Goal: Entertainment & Leisure: Consume media (video, audio)

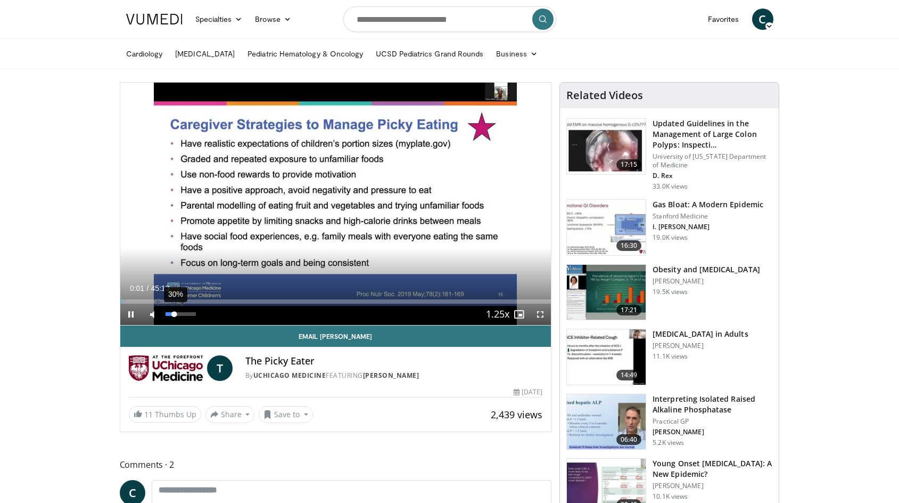
drag, startPoint x: 166, startPoint y: 315, endPoint x: 175, endPoint y: 314, distance: 8.6
click at [175, 314] on div "Volume Level" at bounding box center [170, 314] width 9 height 4
click at [490, 248] on video-js "**********" at bounding box center [335, 204] width 431 height 243
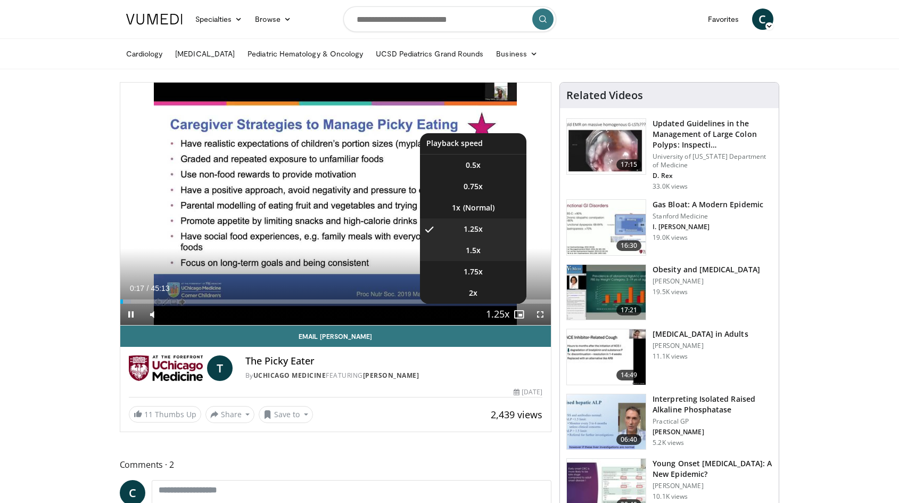
click at [495, 257] on li "1.5x" at bounding box center [473, 250] width 106 height 21
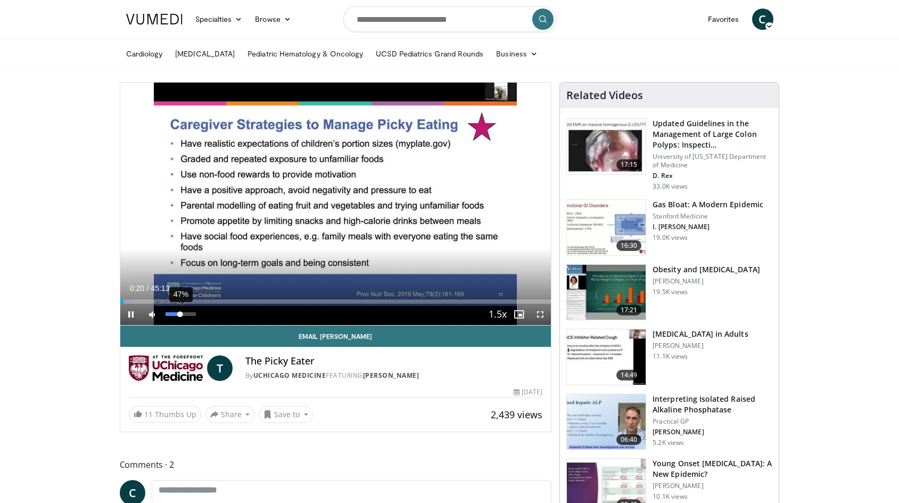
drag, startPoint x: 175, startPoint y: 314, endPoint x: 180, endPoint y: 312, distance: 6.1
click at [180, 312] on div "Volume Level" at bounding box center [173, 314] width 15 height 4
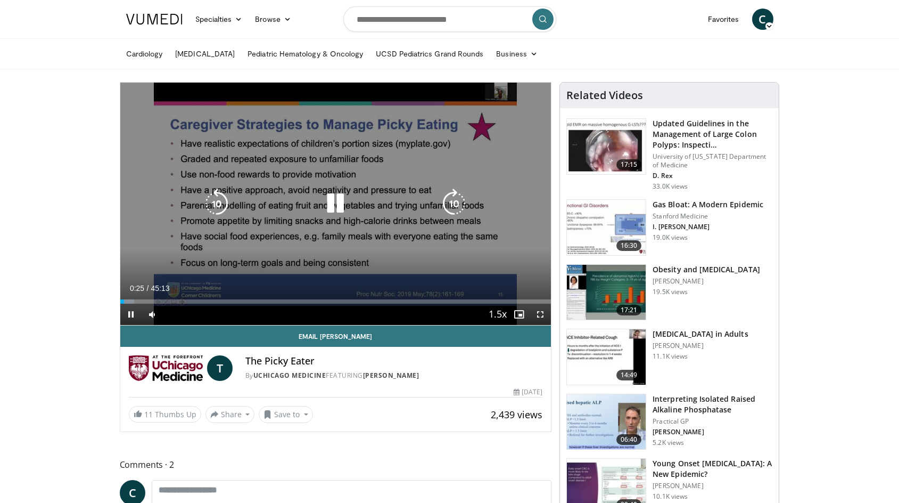
click at [455, 204] on icon "Video Player" at bounding box center [454, 203] width 30 height 30
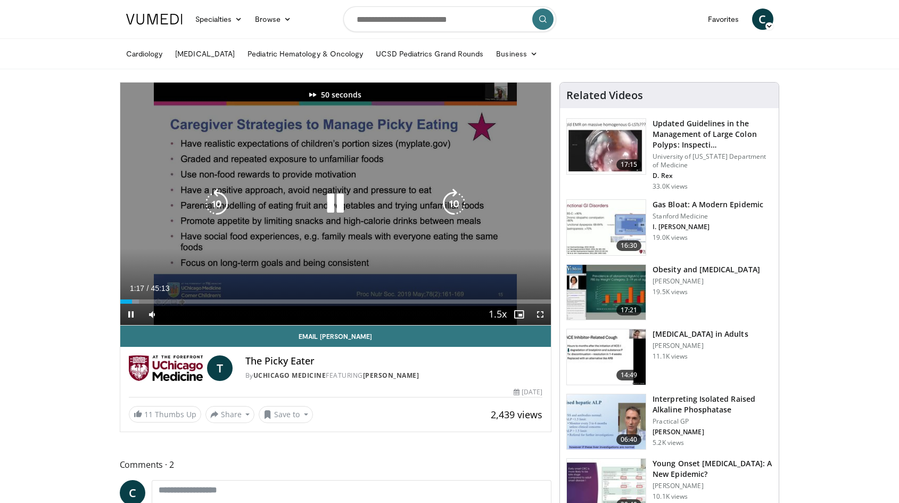
click at [455, 204] on icon "Video Player" at bounding box center [454, 203] width 30 height 30
click at [454, 204] on icon "Video Player" at bounding box center [454, 203] width 30 height 30
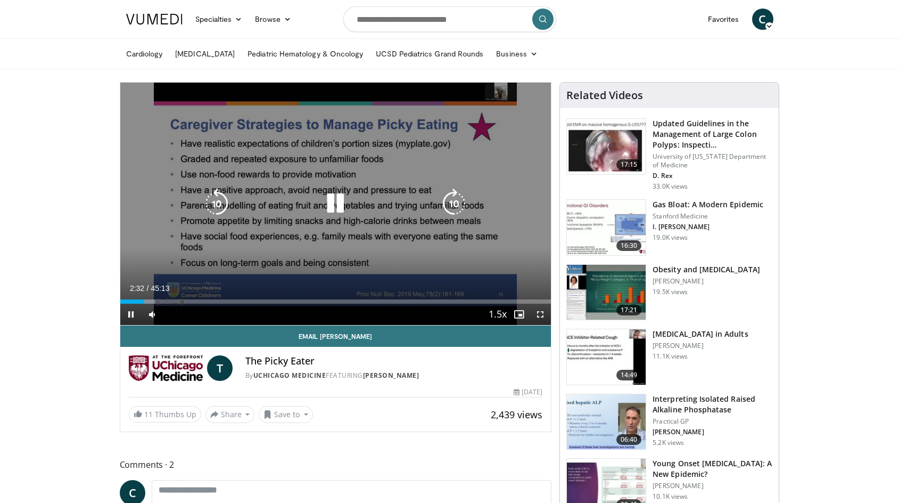
click at [339, 206] on icon "Video Player" at bounding box center [336, 203] width 30 height 30
click at [338, 202] on icon "Video Player" at bounding box center [336, 203] width 30 height 30
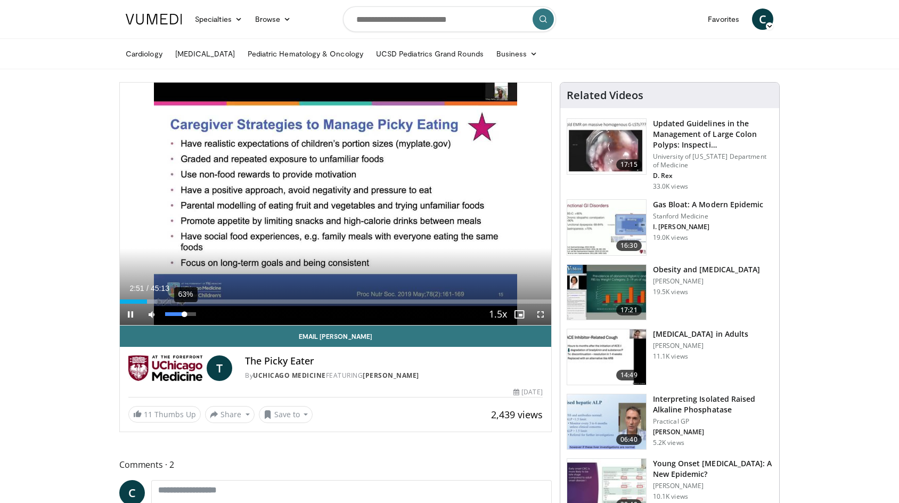
click at [185, 315] on div "63%" at bounding box center [180, 314] width 30 height 4
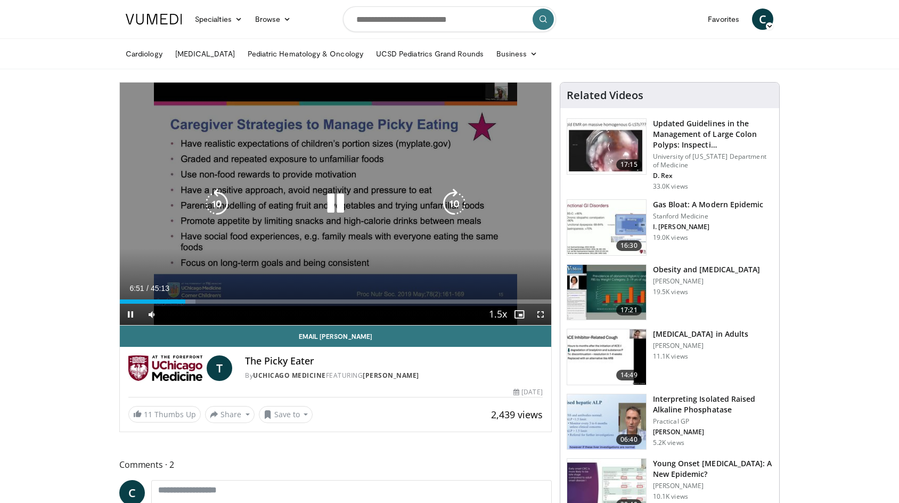
click at [333, 197] on icon "Video Player" at bounding box center [336, 203] width 30 height 30
click at [336, 199] on icon "Video Player" at bounding box center [336, 203] width 30 height 30
click at [335, 208] on icon "Video Player" at bounding box center [336, 203] width 30 height 30
click at [327, 198] on icon "Video Player" at bounding box center [336, 203] width 30 height 30
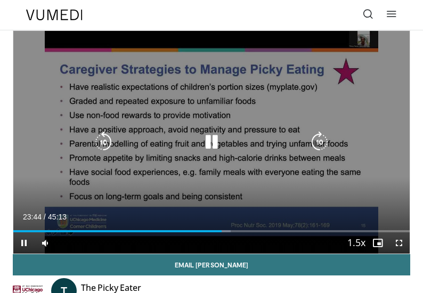
click at [210, 142] on icon "Video Player" at bounding box center [211, 142] width 21 height 21
click at [212, 141] on icon "Video Player" at bounding box center [211, 142] width 21 height 21
drag, startPoint x: 210, startPoint y: 143, endPoint x: 235, endPoint y: 137, distance: 25.6
click at [210, 143] on icon "Video Player" at bounding box center [211, 142] width 21 height 21
click at [206, 139] on icon "Video Player" at bounding box center [211, 142] width 21 height 21
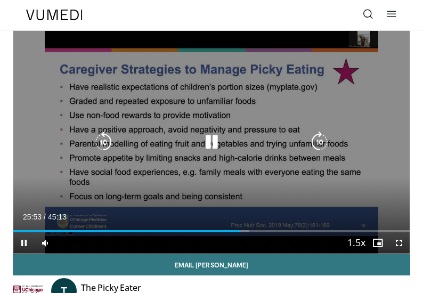
click at [214, 137] on icon "Video Player" at bounding box center [211, 142] width 21 height 21
click at [219, 141] on icon "Video Player" at bounding box center [211, 142] width 21 height 21
click at [104, 142] on icon "Video Player" at bounding box center [103, 142] width 21 height 21
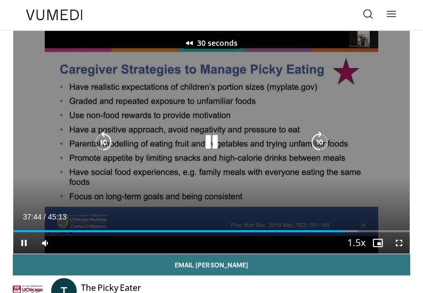
click at [104, 142] on icon "Video Player" at bounding box center [103, 142] width 21 height 21
click at [313, 138] on icon "Video Player" at bounding box center [319, 142] width 21 height 21
click at [324, 143] on icon "Video Player" at bounding box center [319, 142] width 21 height 21
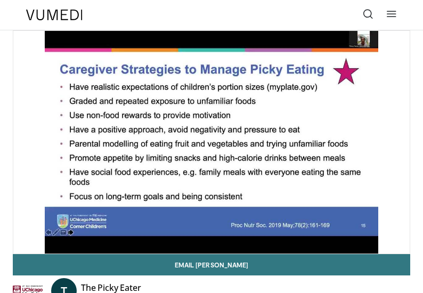
click at [333, 282] on div "The Picky Eater By UChicago Medicine FEATURING Tiffany Patton" at bounding box center [222, 290] width 282 height 17
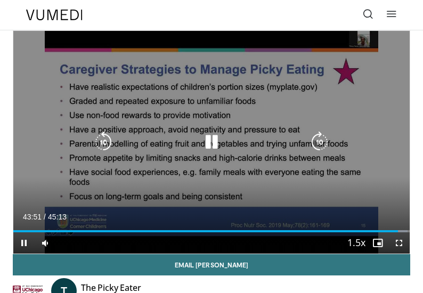
click at [286, 113] on div "30 seconds Tap to unmute" at bounding box center [211, 142] width 396 height 223
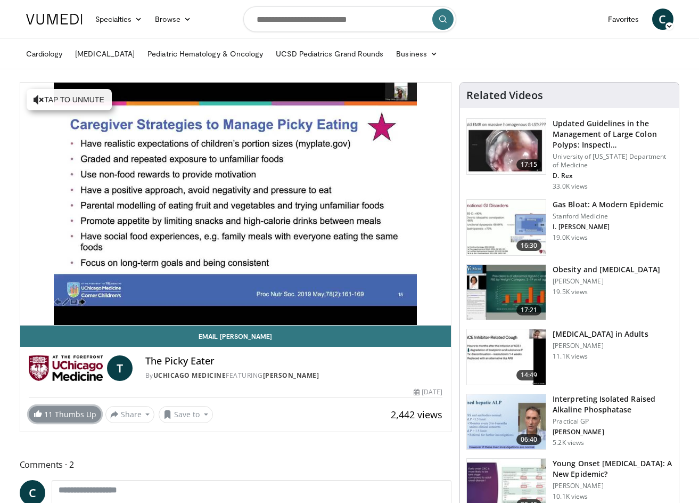
click at [59, 416] on link "11 Thumbs Up" at bounding box center [65, 414] width 72 height 17
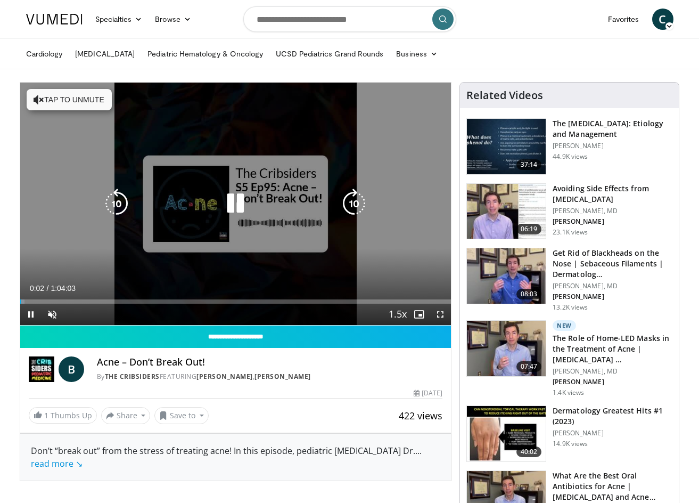
click at [71, 100] on button "Tap to unmute" at bounding box center [69, 99] width 85 height 21
click at [365, 195] on icon "Video Player" at bounding box center [354, 203] width 30 height 30
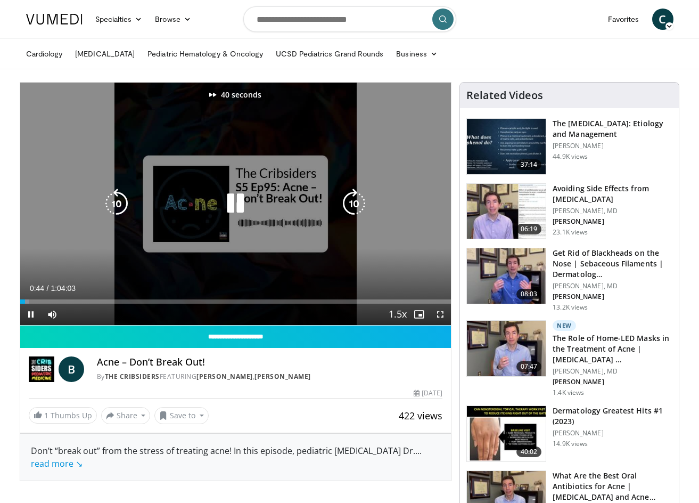
click at [365, 195] on icon "Video Player" at bounding box center [354, 203] width 30 height 30
click at [357, 202] on icon "Video Player" at bounding box center [354, 203] width 30 height 30
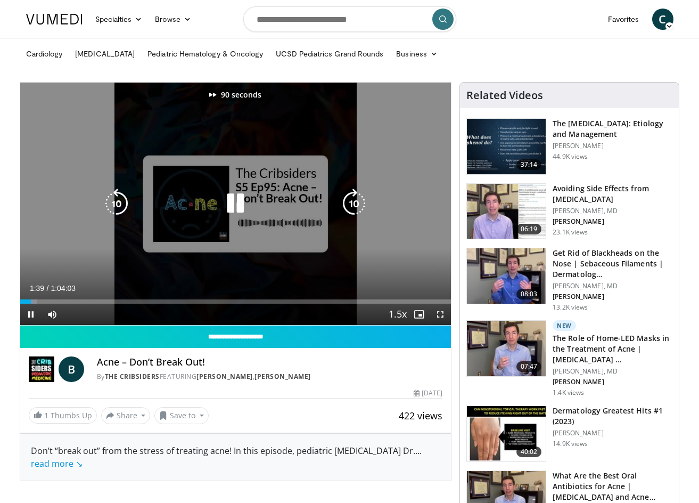
click at [357, 202] on icon "Video Player" at bounding box center [354, 203] width 30 height 30
drag, startPoint x: 357, startPoint y: 202, endPoint x: 354, endPoint y: 174, distance: 28.4
click at [354, 174] on div "110 seconds Tap to unmute" at bounding box center [235, 204] width 431 height 242
click at [352, 195] on icon "Video Player" at bounding box center [354, 203] width 30 height 30
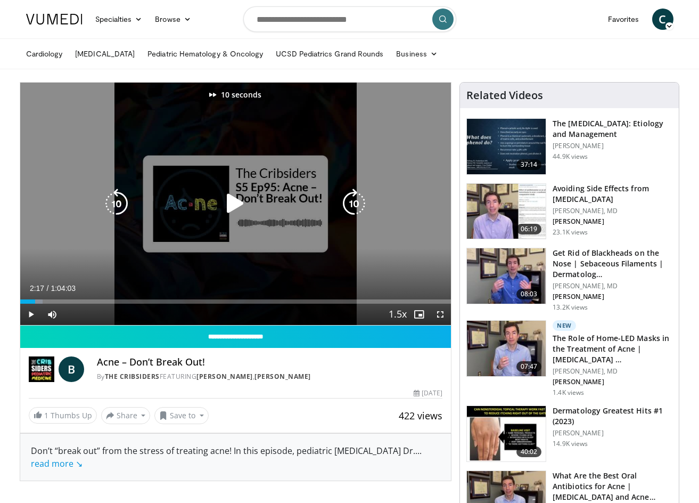
click at [223, 212] on icon "Video Player" at bounding box center [235, 203] width 30 height 30
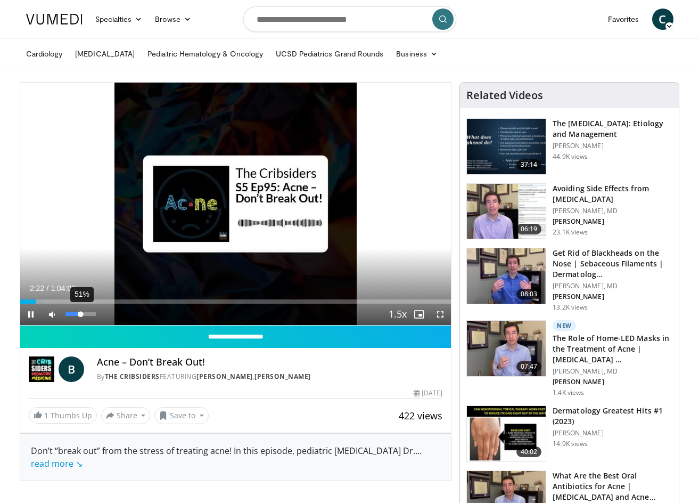
click at [81, 314] on div "51%" at bounding box center [80, 314] width 30 height 4
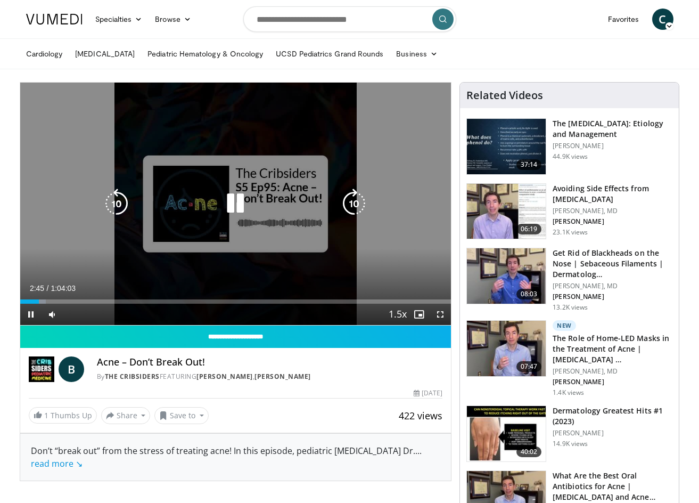
click at [347, 200] on icon "Video Player" at bounding box center [354, 203] width 30 height 30
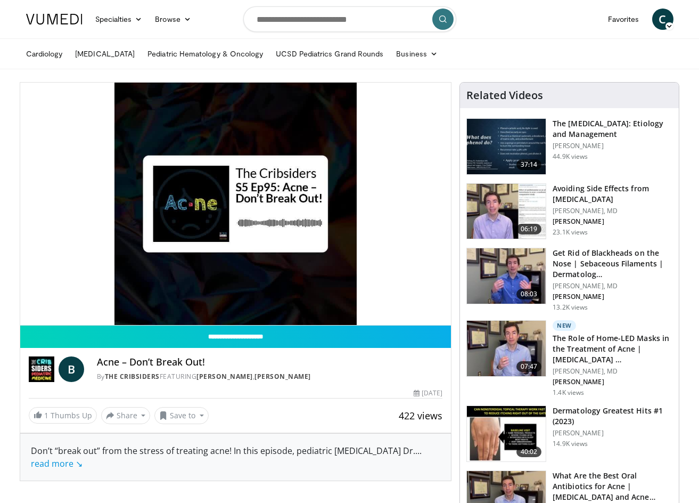
click at [347, 200] on div "30 seconds Tap to unmute" at bounding box center [235, 204] width 431 height 242
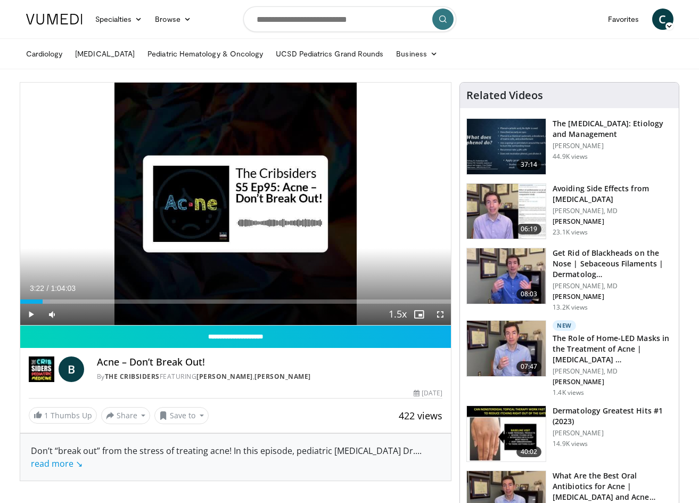
click at [347, 200] on div "30 seconds Tap to unmute" at bounding box center [235, 204] width 431 height 242
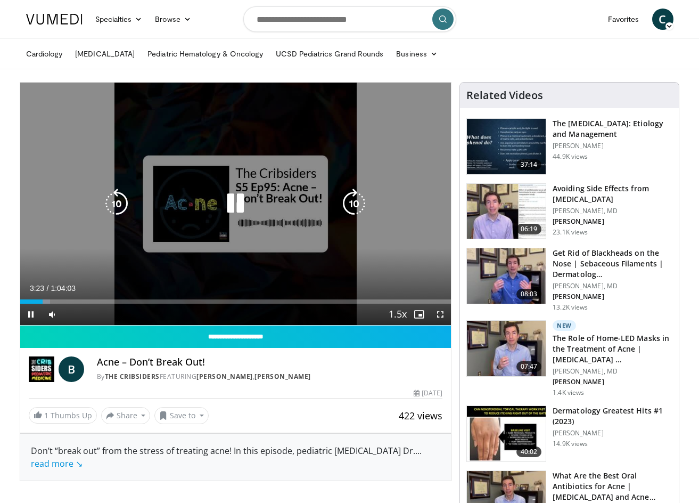
click at [347, 199] on icon "Video Player" at bounding box center [354, 203] width 30 height 30
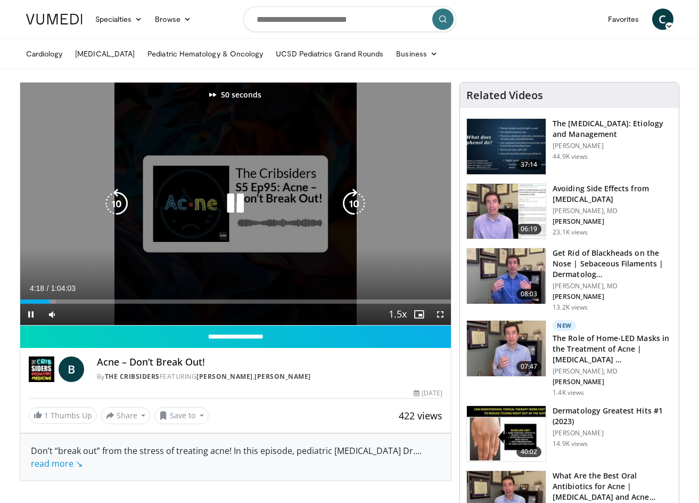
click at [347, 199] on icon "Video Player" at bounding box center [354, 203] width 30 height 30
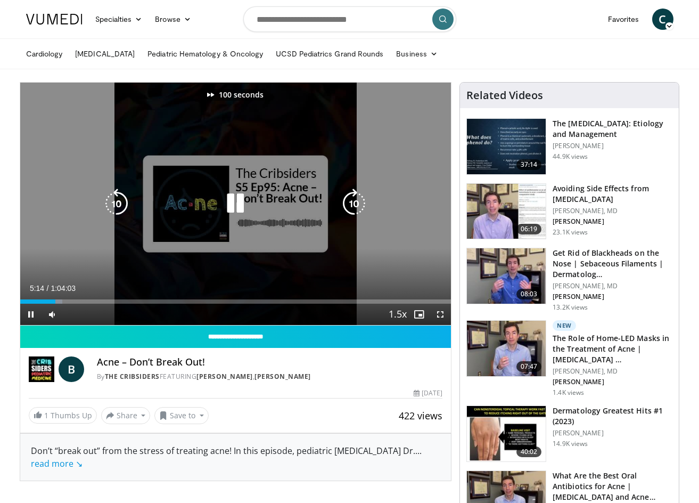
click at [347, 199] on icon "Video Player" at bounding box center [354, 203] width 30 height 30
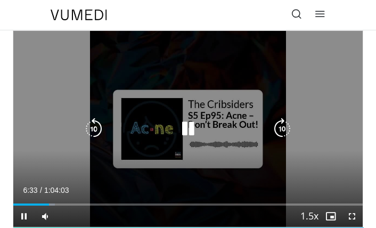
click at [213, 227] on div "Current Time 6:33 / Duration 1:04:03 Pause Skip Backward Skip Forward Mute 51% …" at bounding box center [187, 216] width 349 height 21
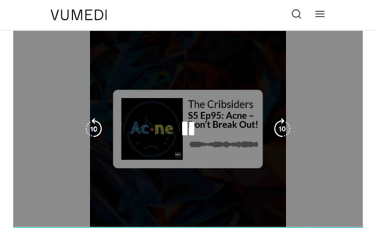
click at [213, 227] on div "110 seconds Tap to unmute" at bounding box center [187, 129] width 349 height 196
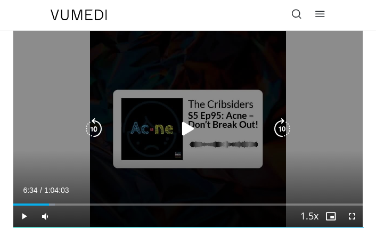
drag, startPoint x: 283, startPoint y: 136, endPoint x: 180, endPoint y: 131, distance: 103.4
click at [180, 131] on div "Video Player" at bounding box center [188, 128] width 210 height 21
click at [180, 131] on icon "Video Player" at bounding box center [187, 128] width 21 height 21
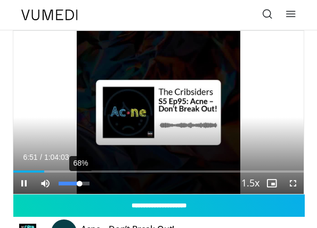
click at [79, 182] on div "Volume Level" at bounding box center [69, 184] width 21 height 4
click at [82, 185] on div "Volume Level" at bounding box center [70, 184] width 23 height 4
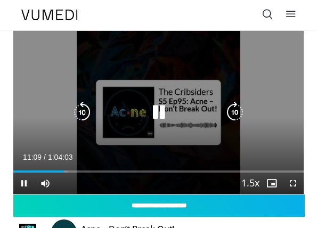
click at [165, 110] on icon "Video Player" at bounding box center [158, 112] width 21 height 21
click at [153, 112] on icon "Video Player" at bounding box center [158, 112] width 21 height 21
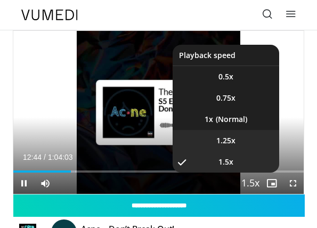
click at [216, 139] on span "1.25x" at bounding box center [225, 140] width 19 height 11
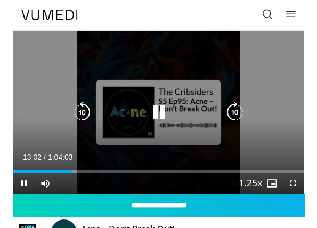
drag, startPoint x: 159, startPoint y: 112, endPoint x: 153, endPoint y: 109, distance: 6.9
click at [159, 112] on icon "Video Player" at bounding box center [158, 112] width 21 height 21
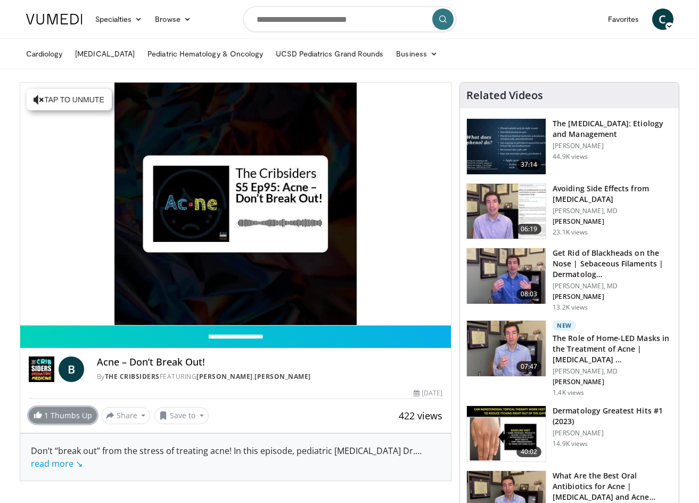
click at [56, 416] on link "1 Thumbs Up" at bounding box center [63, 415] width 68 height 17
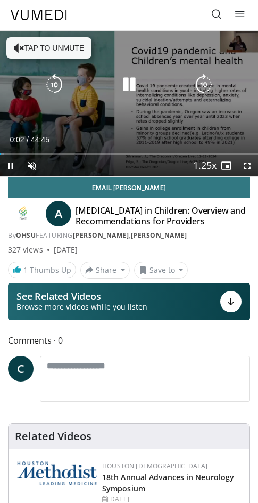
click at [134, 79] on icon "Video Player" at bounding box center [129, 84] width 21 height 21
click at [46, 48] on button "Tap to unmute" at bounding box center [48, 47] width 85 height 21
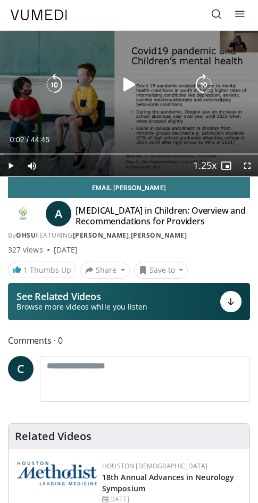
click at [131, 81] on icon "Video Player" at bounding box center [129, 84] width 21 height 21
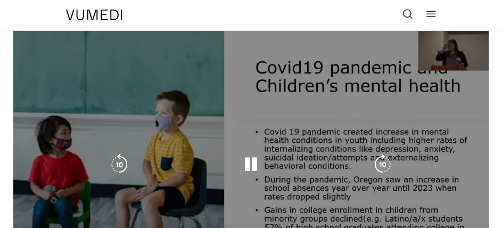
click at [375, 124] on div "10 seconds Tap to unmute" at bounding box center [250, 164] width 475 height 267
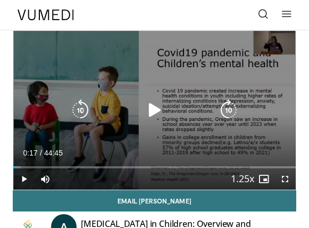
click at [172, 71] on div "10 seconds Tap to unmute" at bounding box center [154, 110] width 283 height 159
click at [226, 103] on icon "Video Player" at bounding box center [228, 110] width 21 height 21
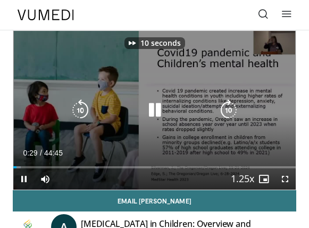
click at [226, 103] on icon "Video Player" at bounding box center [228, 110] width 21 height 21
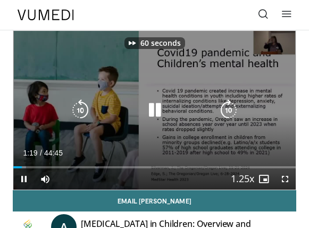
click at [229, 109] on icon "Video Player" at bounding box center [228, 110] width 21 height 21
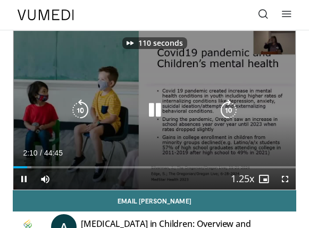
click at [229, 109] on icon "Video Player" at bounding box center [228, 110] width 21 height 21
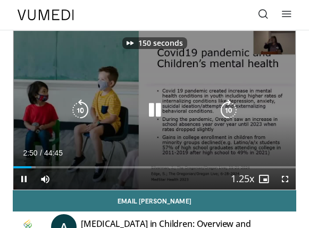
click at [229, 109] on icon "Video Player" at bounding box center [228, 110] width 21 height 21
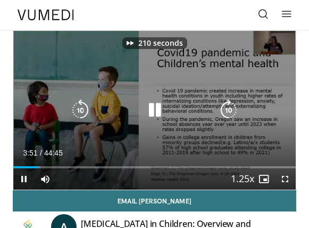
click at [229, 109] on icon "Video Player" at bounding box center [228, 110] width 21 height 21
click at [159, 112] on icon "Video Player" at bounding box center [154, 110] width 21 height 21
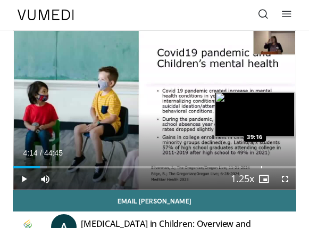
click at [262, 162] on div "Loaded : 11.82% 04:14 39:16" at bounding box center [154, 163] width 283 height 10
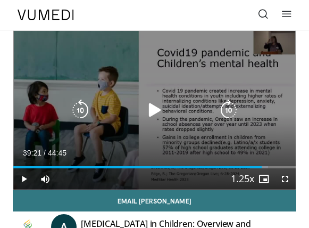
click at [147, 108] on icon "Video Player" at bounding box center [154, 110] width 21 height 21
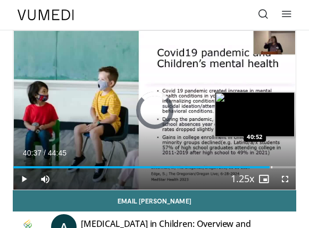
click at [272, 166] on div "Loaded : 0.00% 40:37 40:52" at bounding box center [154, 163] width 283 height 10
click at [278, 167] on div "Progress Bar" at bounding box center [278, 167] width 1 height 2
click at [285, 166] on div "Loaded : 0.00% 43:04 43:04" at bounding box center [154, 163] width 283 height 10
click at [291, 165] on div "Loaded : 98.63% 43:08 43:54" at bounding box center [154, 163] width 283 height 10
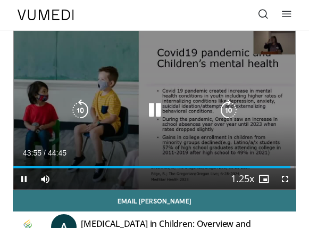
click at [157, 107] on icon "Video Player" at bounding box center [154, 110] width 21 height 21
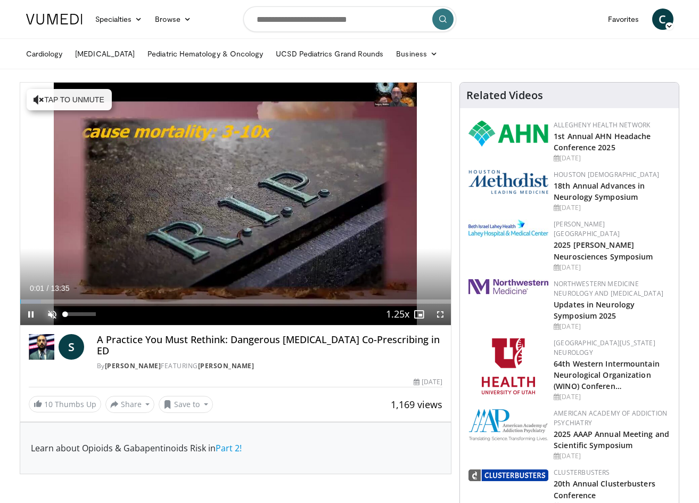
click at [51, 312] on span "Video Player" at bounding box center [52, 313] width 21 height 21
click at [82, 314] on div "54%" at bounding box center [80, 314] width 30 height 4
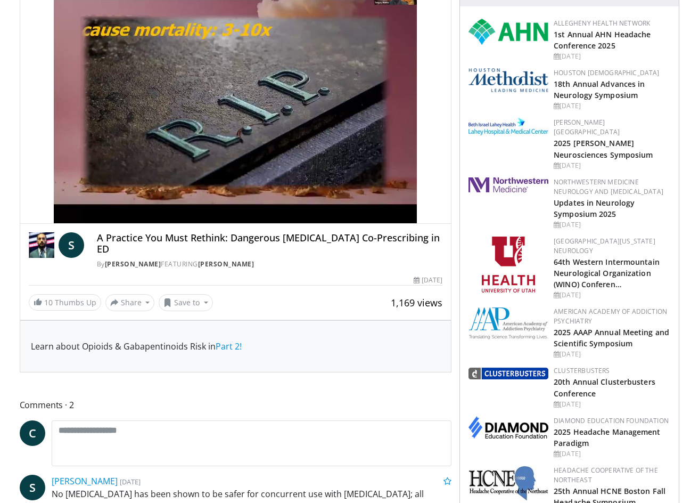
scroll to position [106, 0]
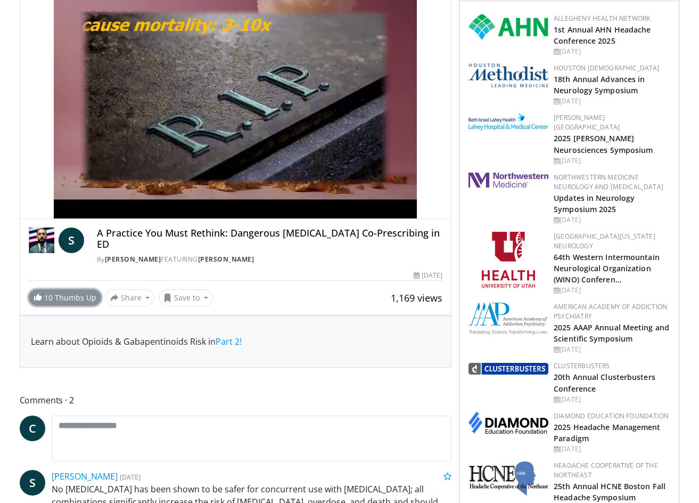
click at [65, 289] on link "10 Thumbs Up" at bounding box center [65, 297] width 72 height 17
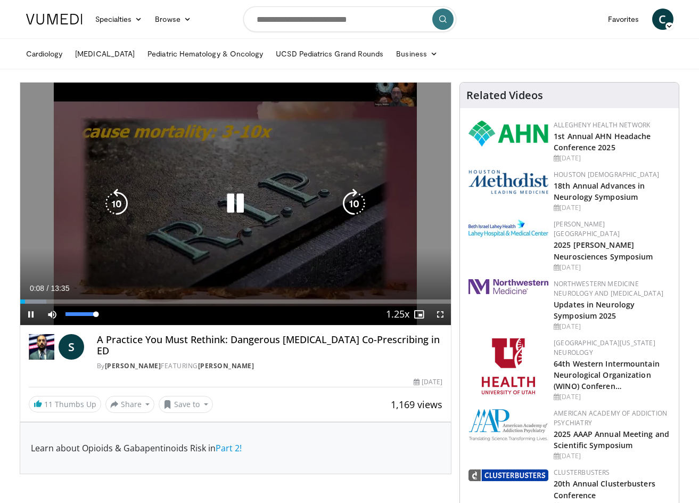
drag, startPoint x: 83, startPoint y: 315, endPoint x: 137, endPoint y: 317, distance: 54.3
click at [131, 317] on div "Current Time 0:08 / Duration 13:35 Pause Skip Backward Skip Forward Mute 100% L…" at bounding box center [235, 313] width 431 height 21
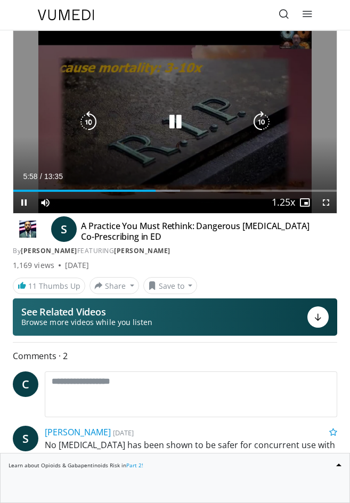
click at [167, 120] on icon "Video Player" at bounding box center [175, 121] width 21 height 21
click at [198, 102] on div "10 seconds Tap to unmute" at bounding box center [174, 122] width 323 height 182
click at [174, 120] on icon "Video Player" at bounding box center [175, 121] width 21 height 21
click at [174, 119] on icon "Video Player" at bounding box center [175, 121] width 21 height 21
click at [180, 118] on icon "Video Player" at bounding box center [175, 121] width 21 height 21
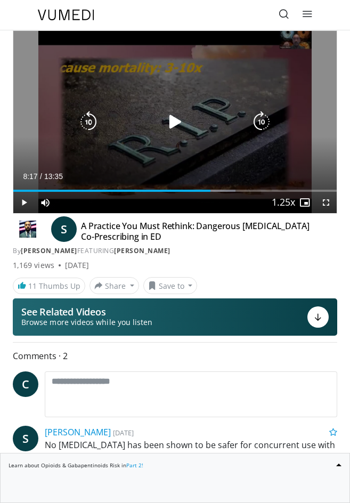
click at [171, 116] on icon "Video Player" at bounding box center [175, 121] width 21 height 21
click at [174, 120] on icon "Video Player" at bounding box center [175, 121] width 21 height 21
click at [175, 120] on icon "Video Player" at bounding box center [175, 121] width 21 height 21
click at [178, 123] on icon "Video Player" at bounding box center [175, 121] width 21 height 21
click at [176, 118] on icon "Video Player" at bounding box center [175, 121] width 21 height 21
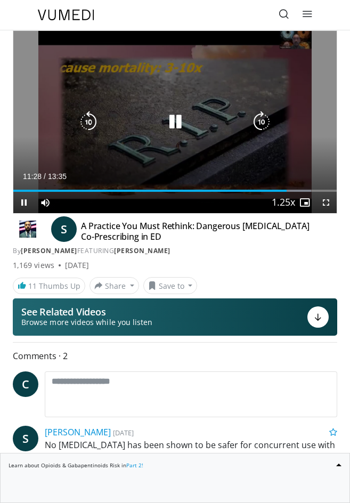
click at [165, 130] on icon "Video Player" at bounding box center [175, 121] width 21 height 21
click at [170, 120] on icon "Video Player" at bounding box center [175, 121] width 21 height 21
click at [169, 124] on icon "Video Player" at bounding box center [175, 121] width 21 height 21
click at [175, 122] on icon "Video Player" at bounding box center [175, 121] width 21 height 21
click at [173, 119] on icon "Video Player" at bounding box center [175, 121] width 21 height 21
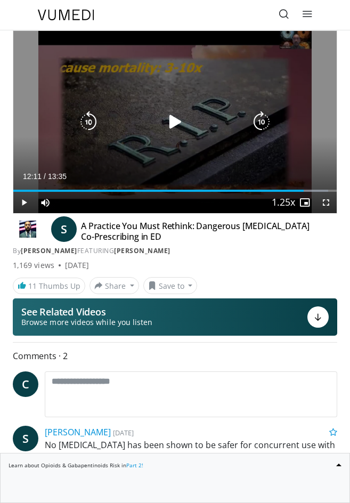
click at [190, 127] on div "Video Player" at bounding box center [175, 121] width 194 height 21
click at [172, 119] on icon "Video Player" at bounding box center [175, 121] width 21 height 21
click at [175, 123] on icon "Video Player" at bounding box center [175, 121] width 21 height 21
